Goal: Find specific page/section: Find specific page/section

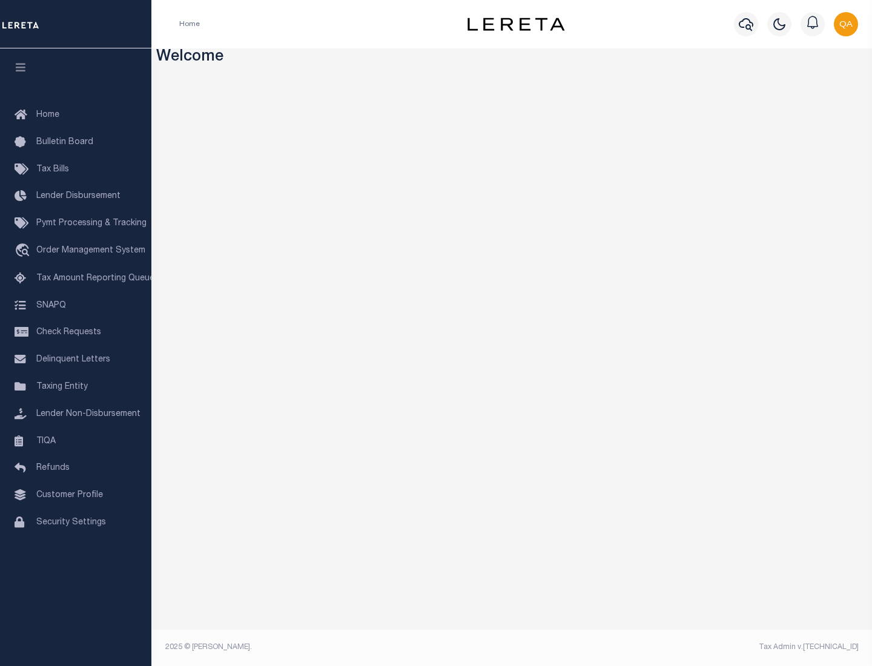
click at [76, 441] on link "TIQA" at bounding box center [75, 441] width 151 height 27
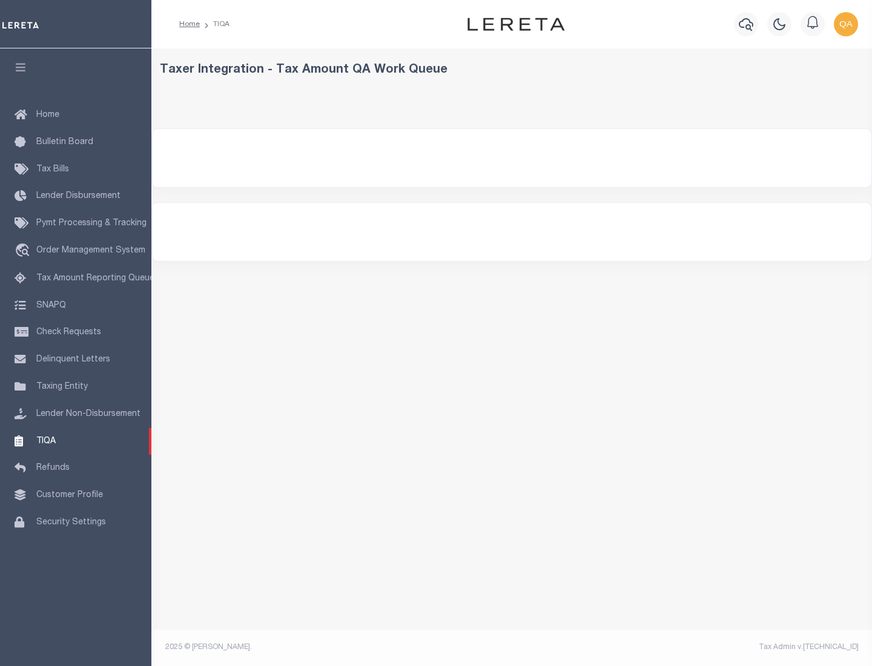
select select "200"
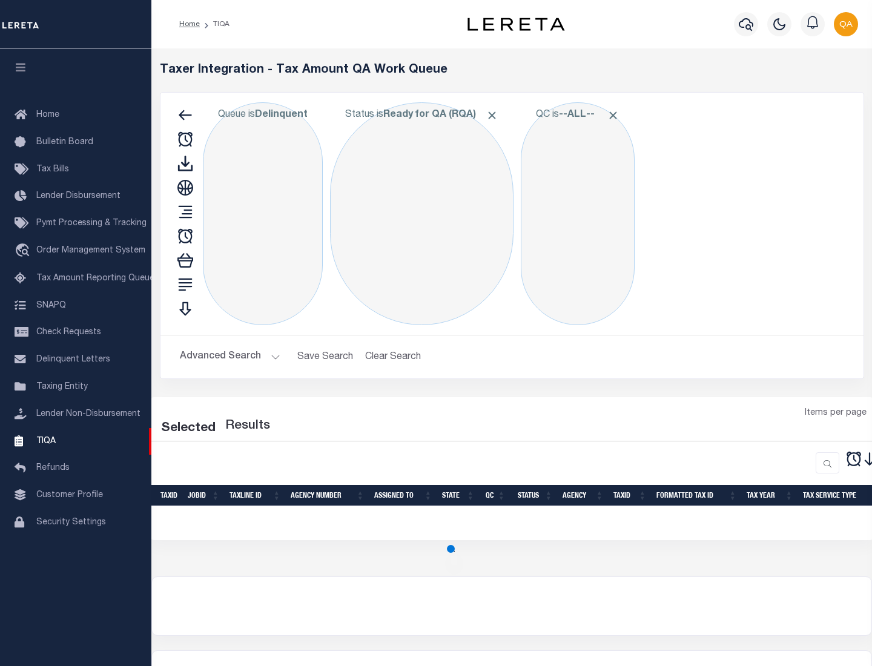
select select "200"
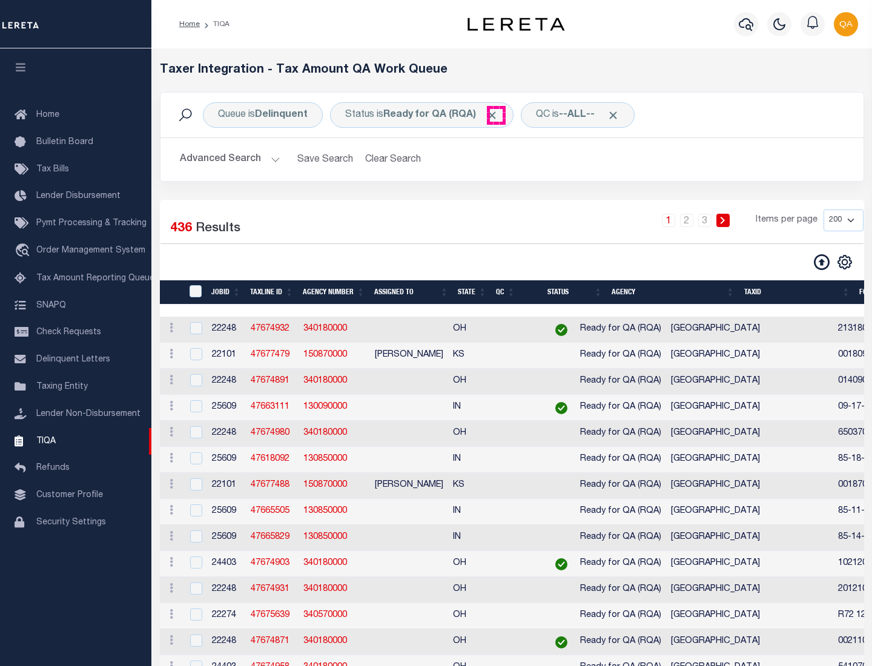
click at [496, 115] on span "Click to Remove" at bounding box center [492, 115] width 13 height 13
